Goal: Information Seeking & Learning: Check status

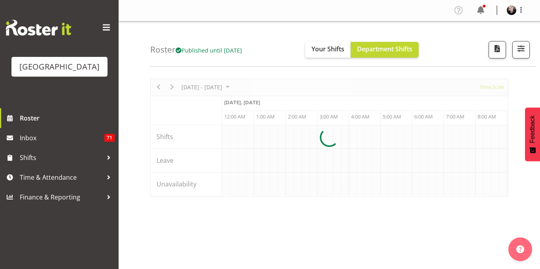
scroll to position [0, 3034]
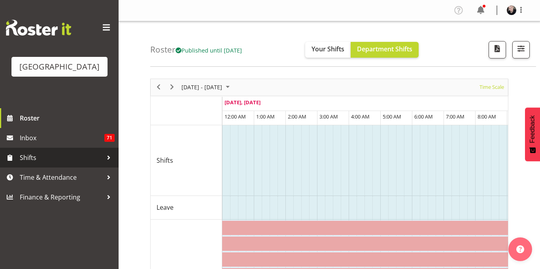
click at [49, 164] on span "Shifts" at bounding box center [61, 158] width 83 height 12
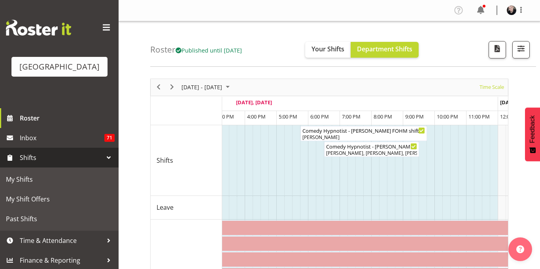
scroll to position [0, 3538]
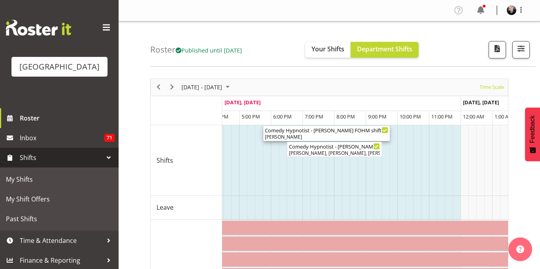
click at [326, 129] on div "Comedy Hypnotist - [PERSON_NAME] FOHM shift ( 05:45 PM - 09:45 PM )" at bounding box center [326, 130] width 123 height 8
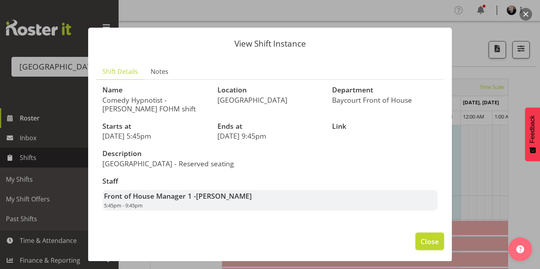
click at [434, 240] on span "Close" at bounding box center [429, 241] width 18 height 10
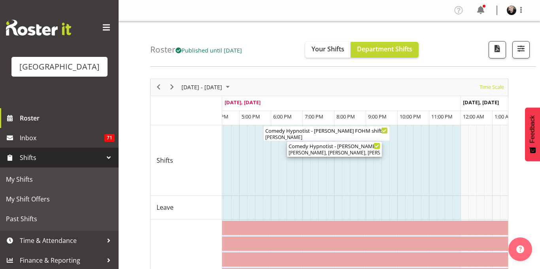
click at [337, 144] on div "Comedy Hypnotist - [PERSON_NAME] ( 06:30 PM - 09:30 PM )" at bounding box center [334, 146] width 92 height 8
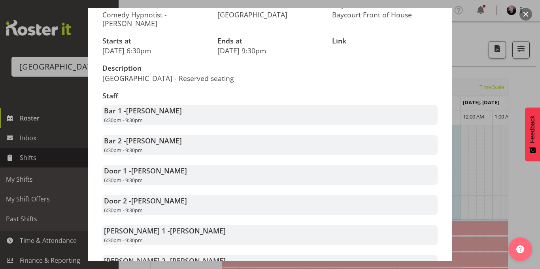
click at [147, 200] on span "[PERSON_NAME]" at bounding box center [159, 200] width 56 height 9
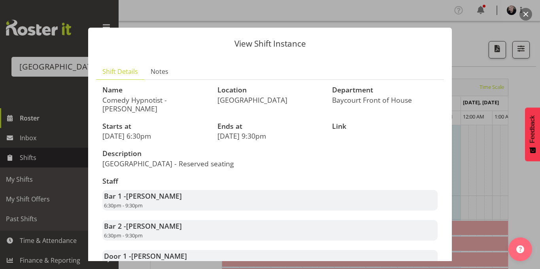
click at [364, 23] on div "View Shift Instance Shift Details Notes Name Comedy Hypnotist - [PERSON_NAME] L…" at bounding box center [269, 134] width 379 height 253
click at [525, 19] on button "button" at bounding box center [525, 14] width 13 height 13
